Goal: Check status: Check status

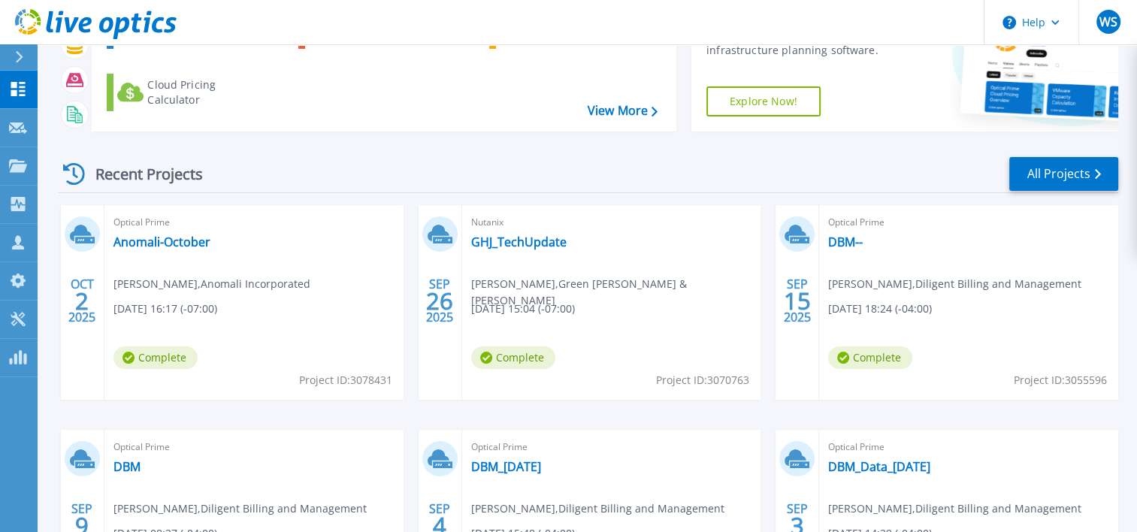
scroll to position [75, 0]
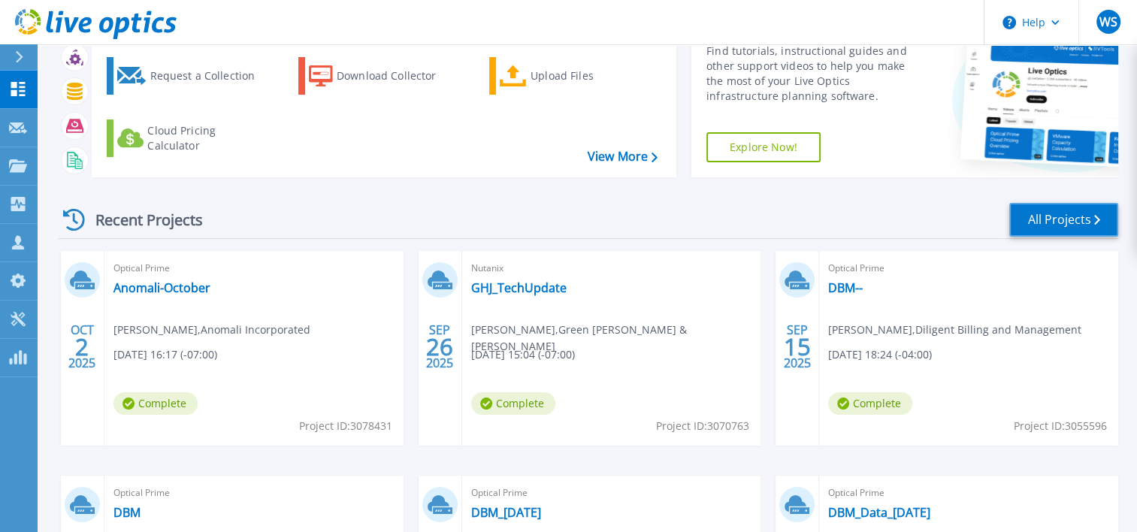
click at [1043, 222] on link "All Projects" at bounding box center [1063, 220] width 109 height 34
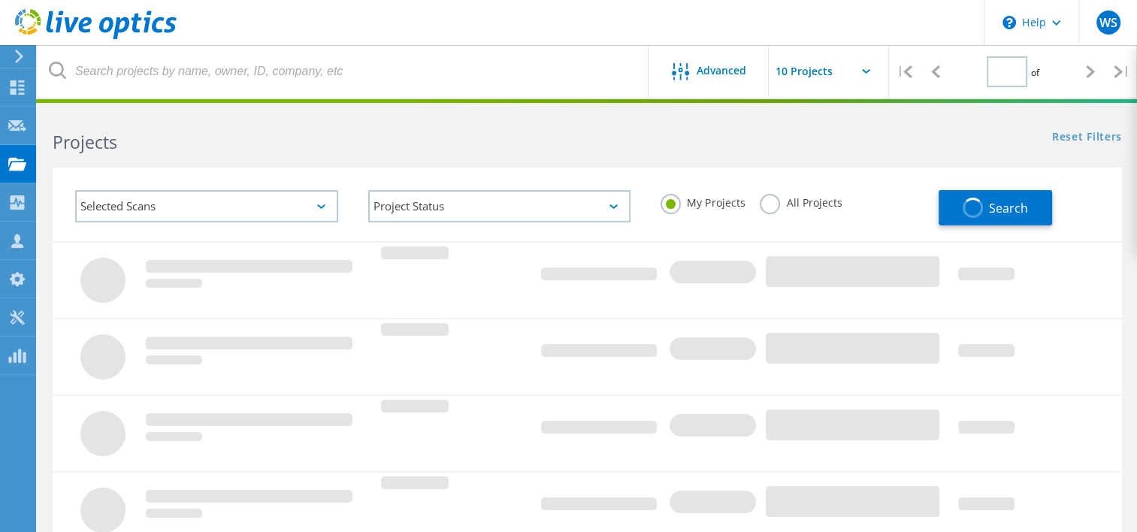
type input "1"
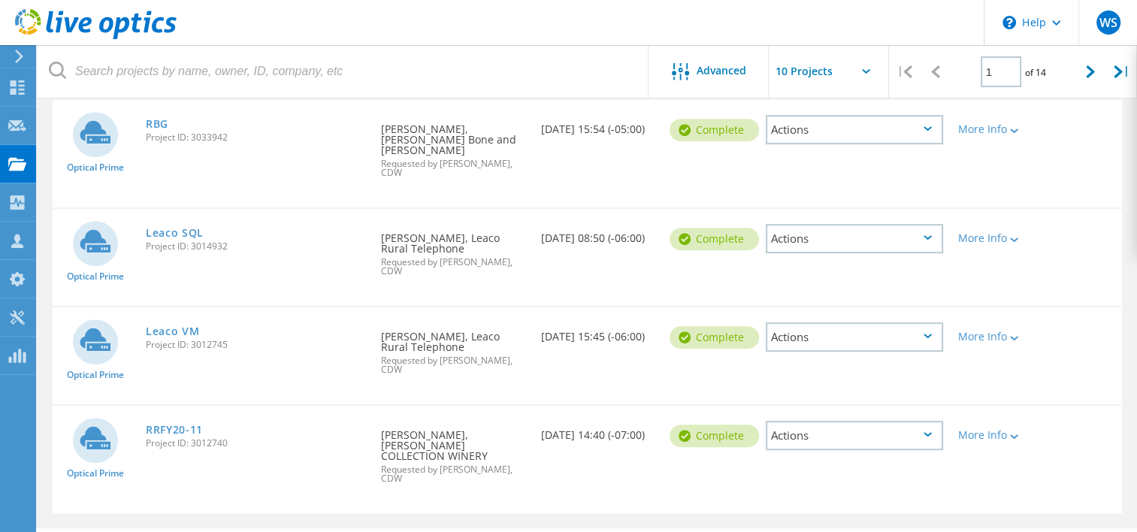
scroll to position [785, 0]
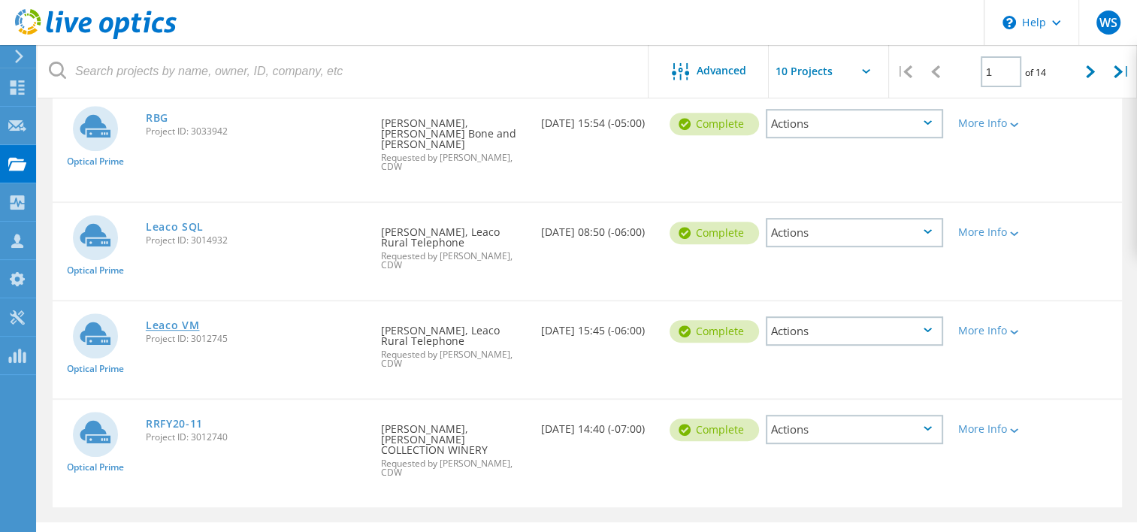
click at [183, 320] on link "Leaco VM" at bounding box center [173, 325] width 54 height 11
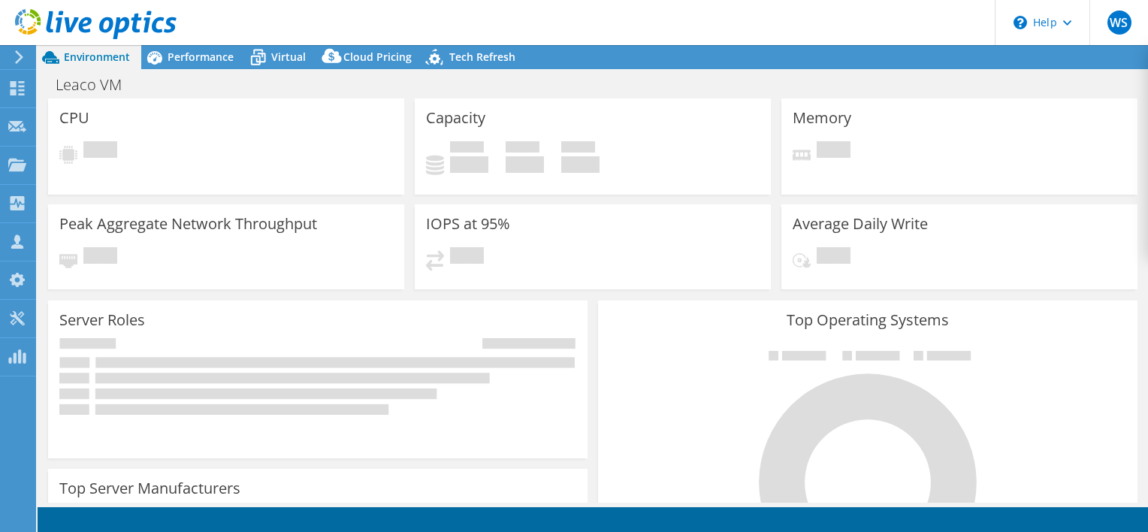
select select "USD"
